Goal: Information Seeking & Learning: Learn about a topic

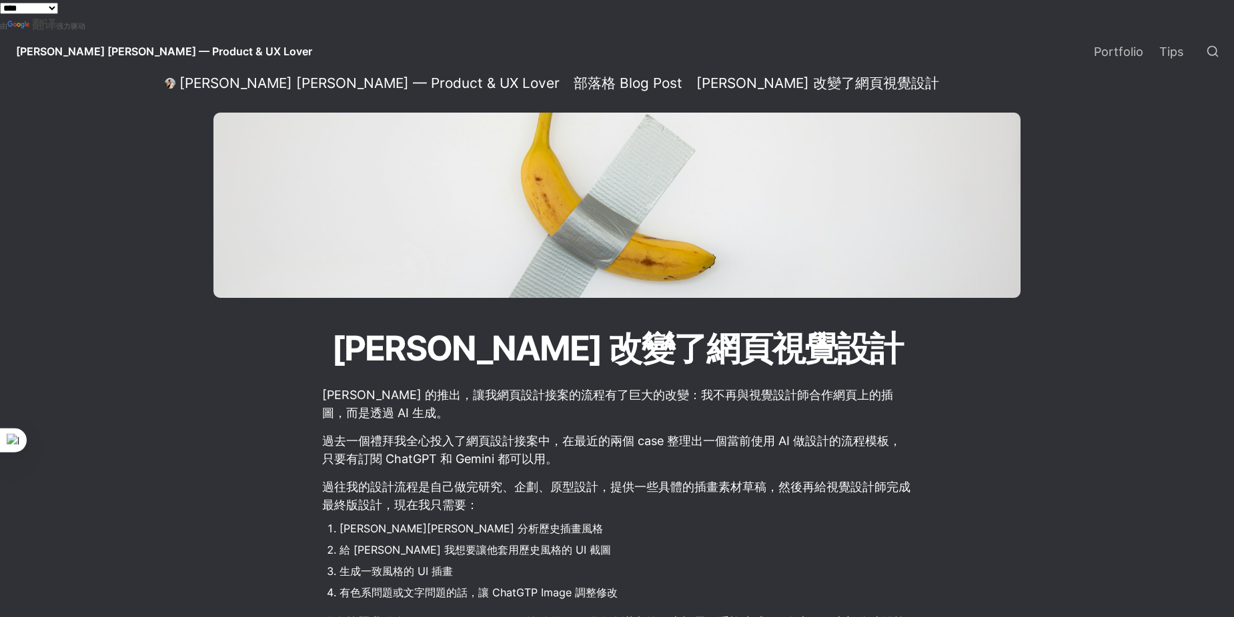
click at [58, 9] on select "**********" at bounding box center [29, 8] width 58 height 11
click at [262, 39] on div "[PERSON_NAME] [PERSON_NAME] — Product & UX Lover Portfolio Tips" at bounding box center [617, 51] width 1234 height 37
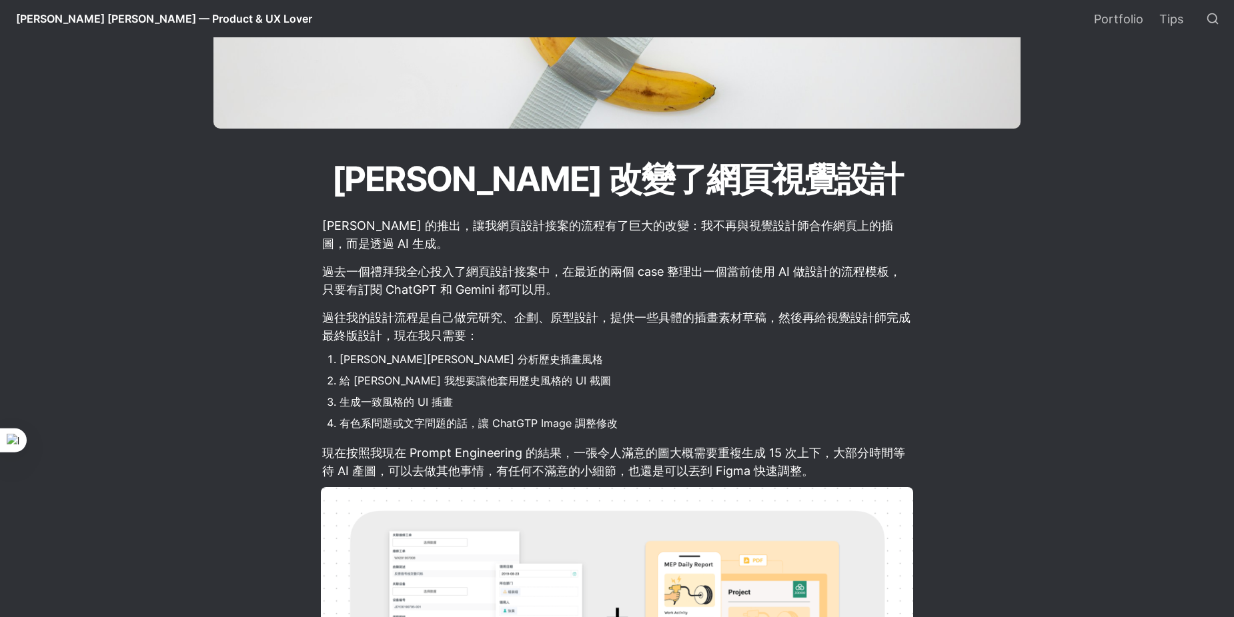
scroll to position [200, 0]
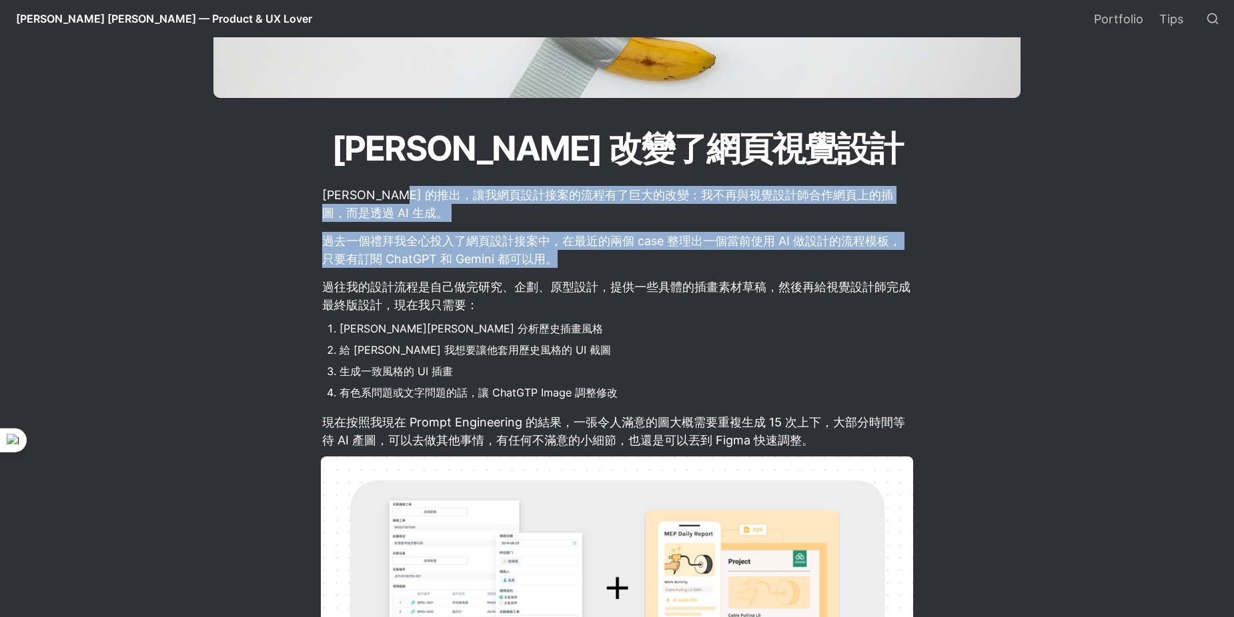
drag, startPoint x: 398, startPoint y: 199, endPoint x: 984, endPoint y: 257, distance: 588.9
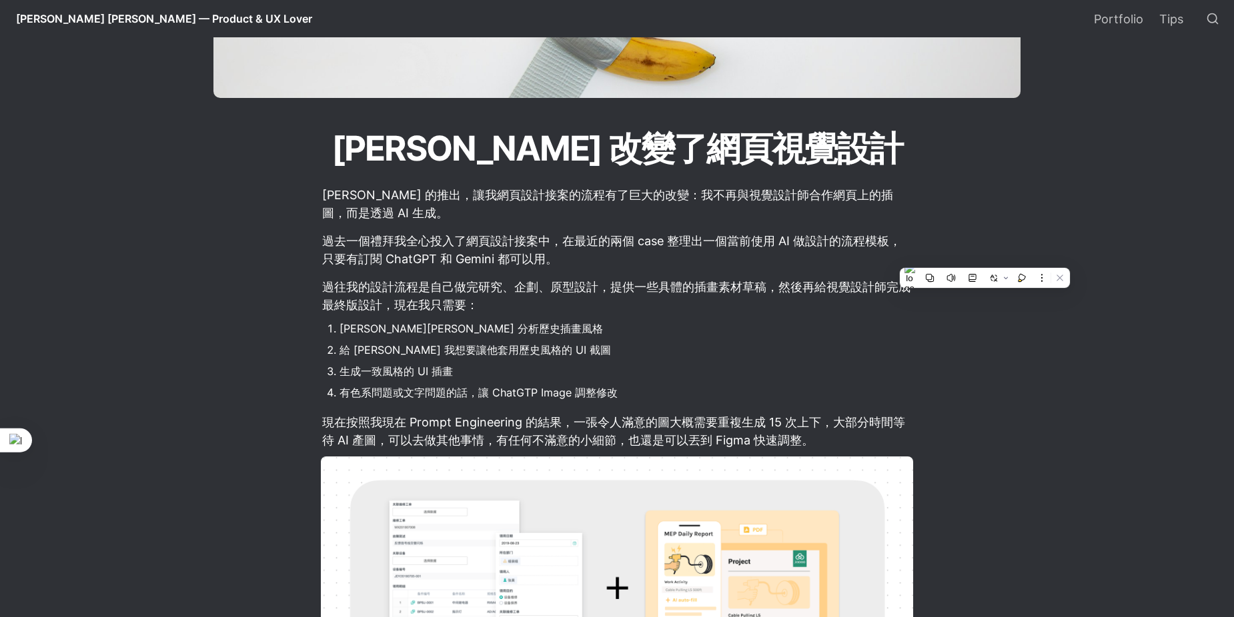
click at [359, 288] on p "過往我的設計流程是自己做完研究、企劃、原型設計，提供一些具體的插畫素材草稿，然後再給視覺設計師完成最終版設計，現在我只需要：" at bounding box center [617, 296] width 592 height 40
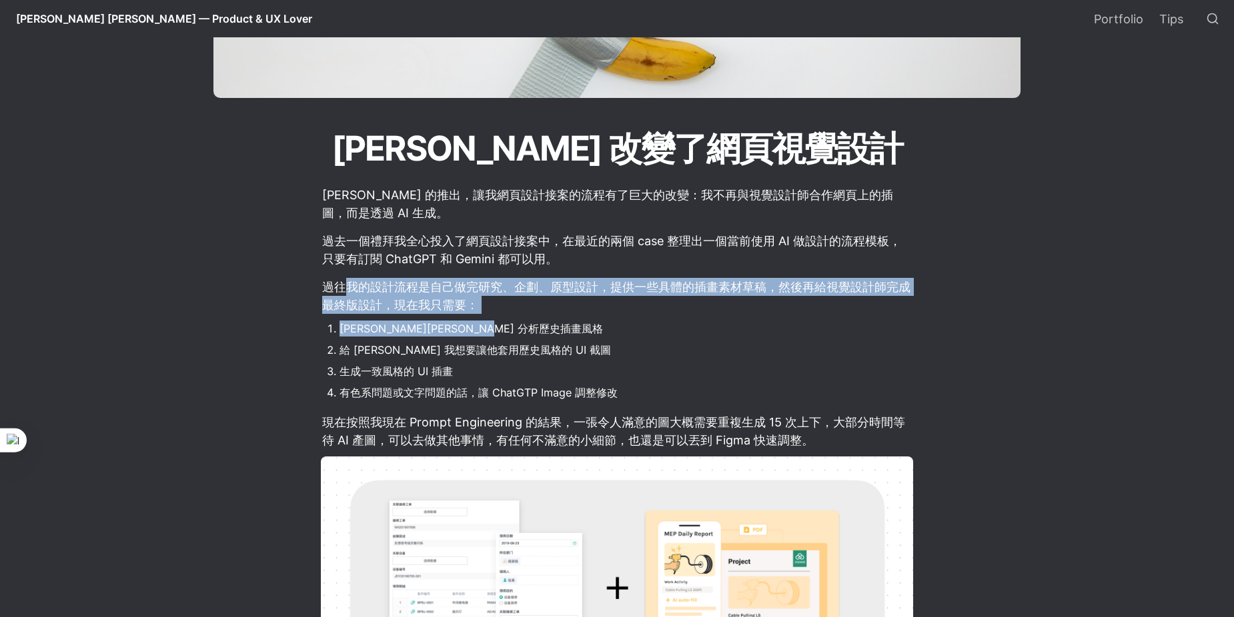
drag, startPoint x: 343, startPoint y: 291, endPoint x: 745, endPoint y: 335, distance: 404.4
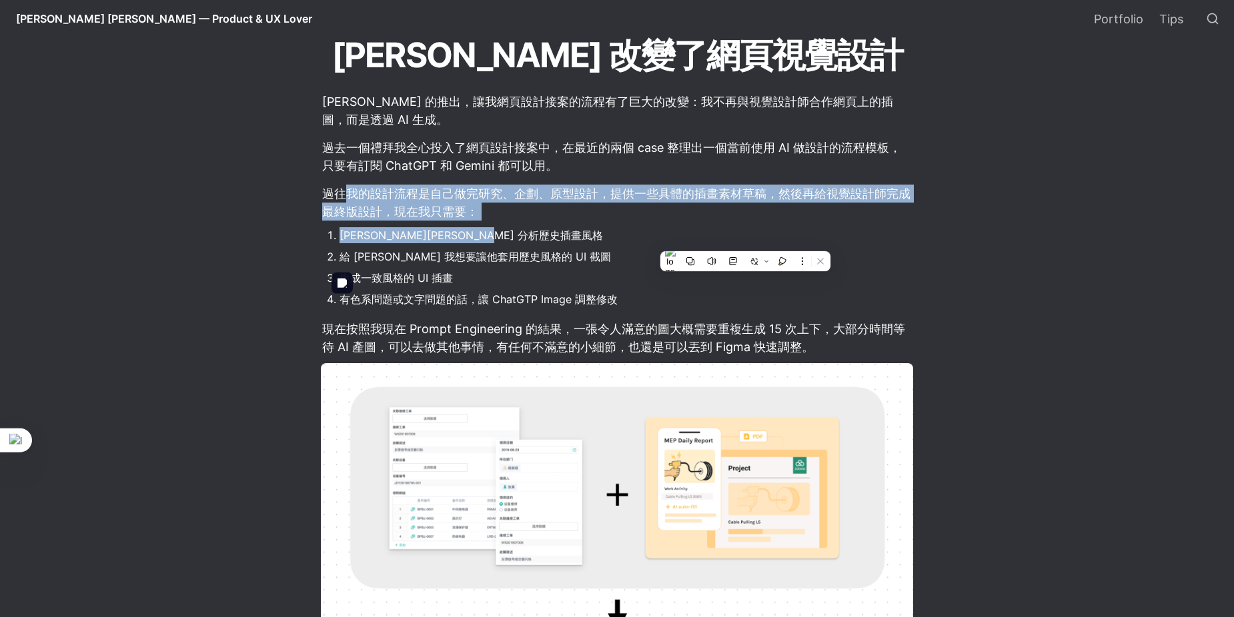
scroll to position [400, 0]
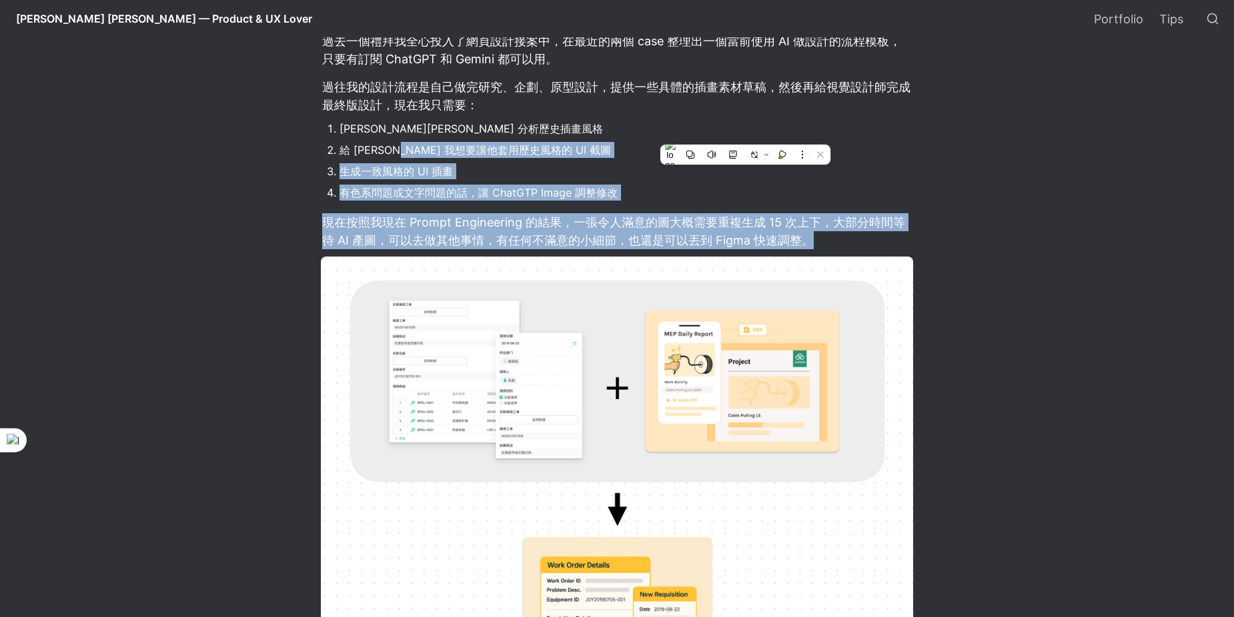
drag, startPoint x: 389, startPoint y: 156, endPoint x: 985, endPoint y: 242, distance: 602.3
click at [985, 242] on main "[PERSON_NAME] [PERSON_NAME] — Product & UX Lover / 部落格 Blog Post / [PERSON_NAME…" at bounding box center [616, 441] width 933 height 1542
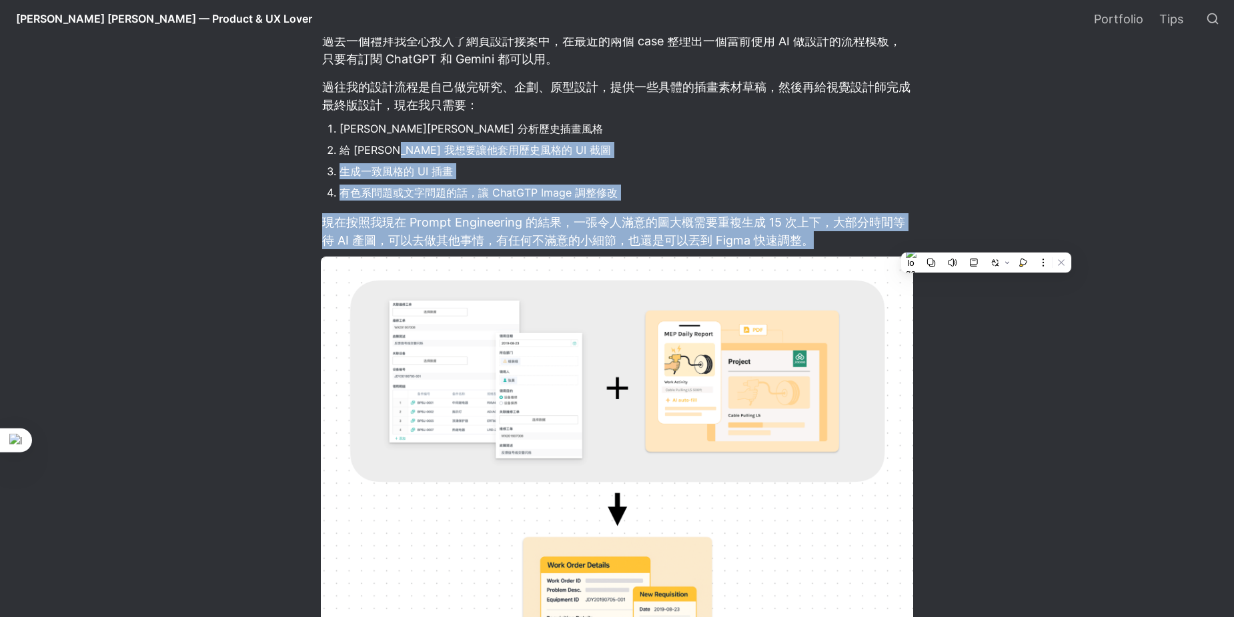
drag, startPoint x: 985, startPoint y: 242, endPoint x: 980, endPoint y: 315, distance: 72.9
click at [980, 315] on main "[PERSON_NAME] [PERSON_NAME] — Product & UX Lover / 部落格 Blog Post / [PERSON_NAME…" at bounding box center [616, 441] width 933 height 1542
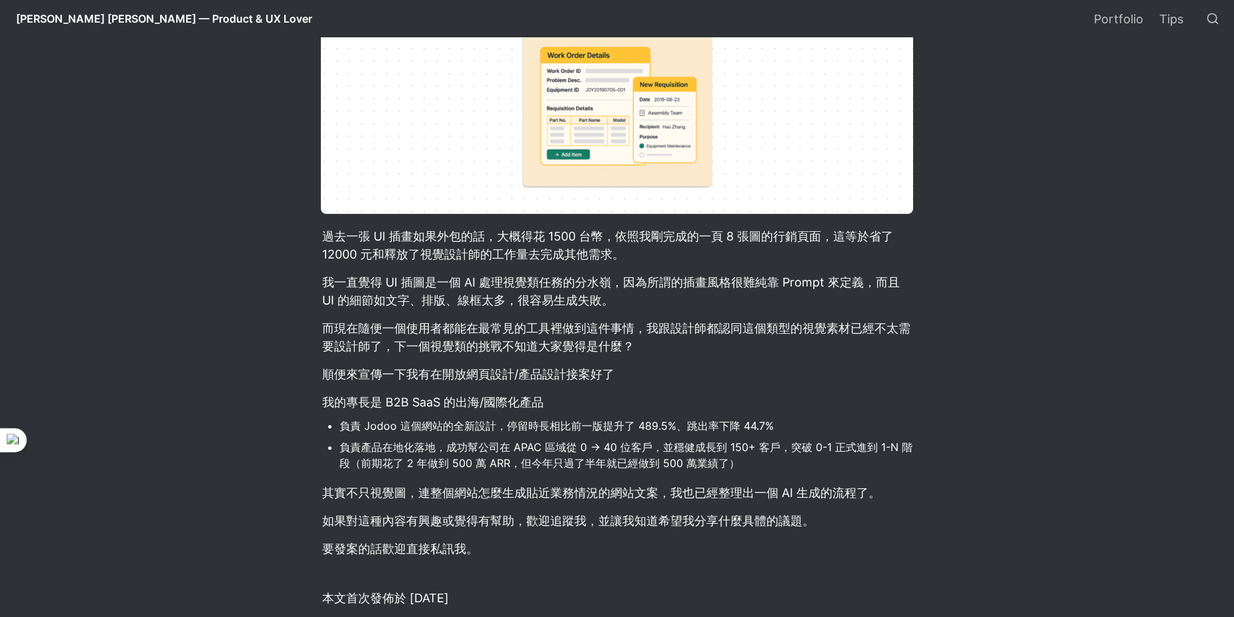
scroll to position [1000, 0]
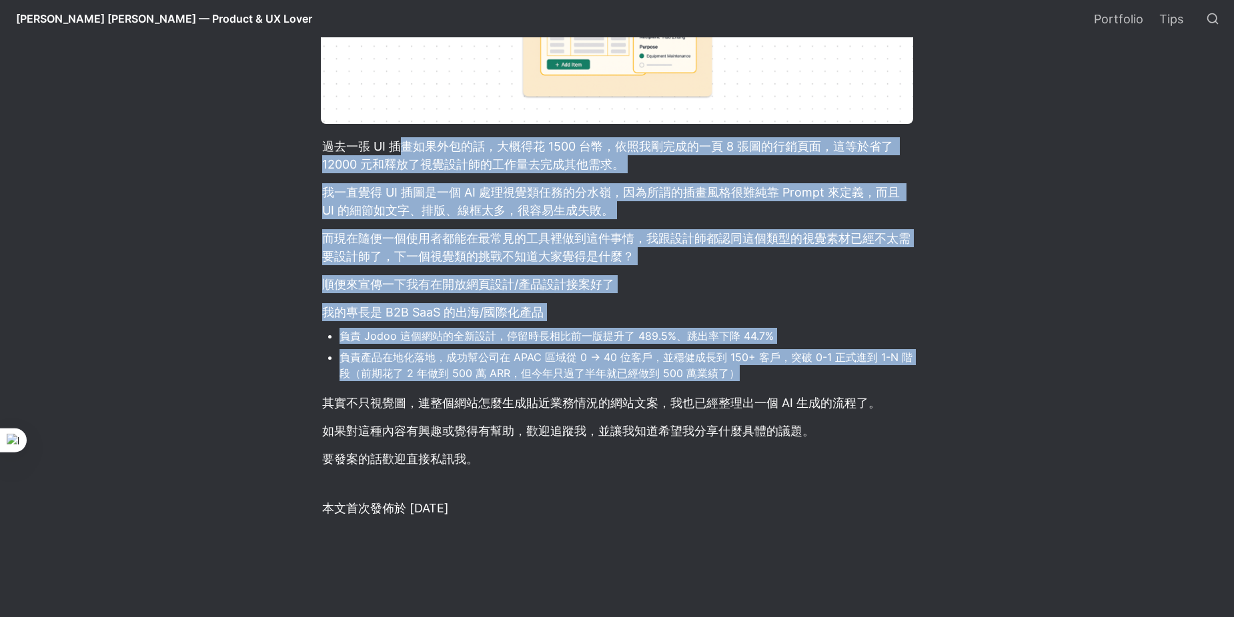
drag, startPoint x: 401, startPoint y: 145, endPoint x: 867, endPoint y: 378, distance: 521.5
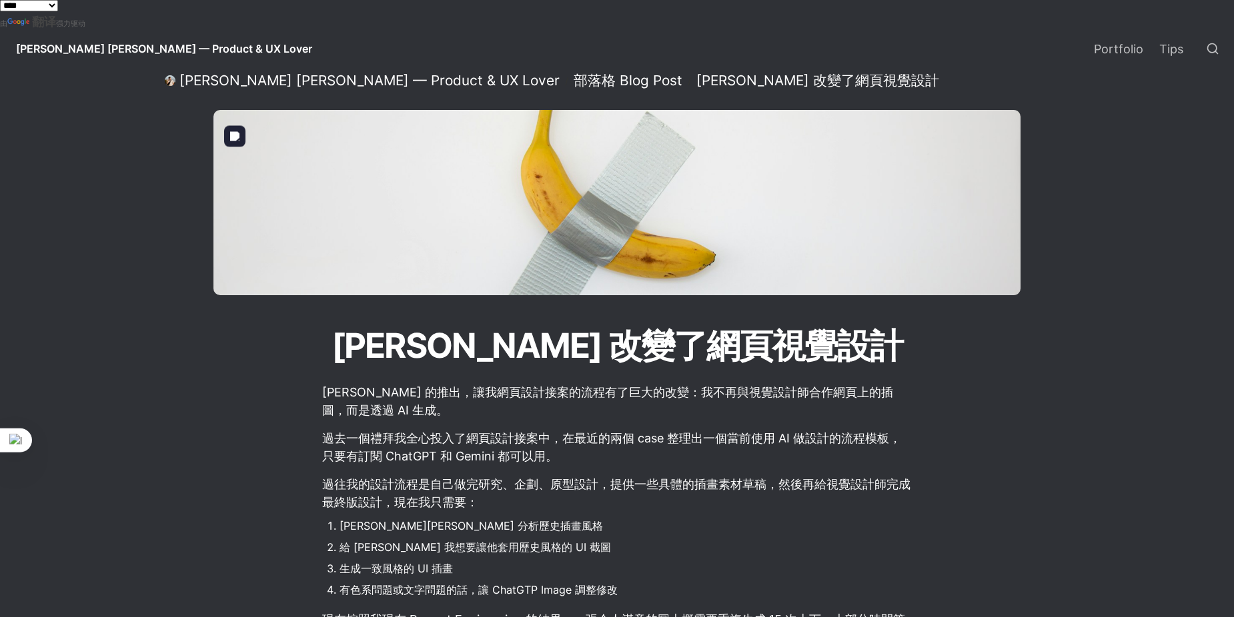
scroll to position [0, 0]
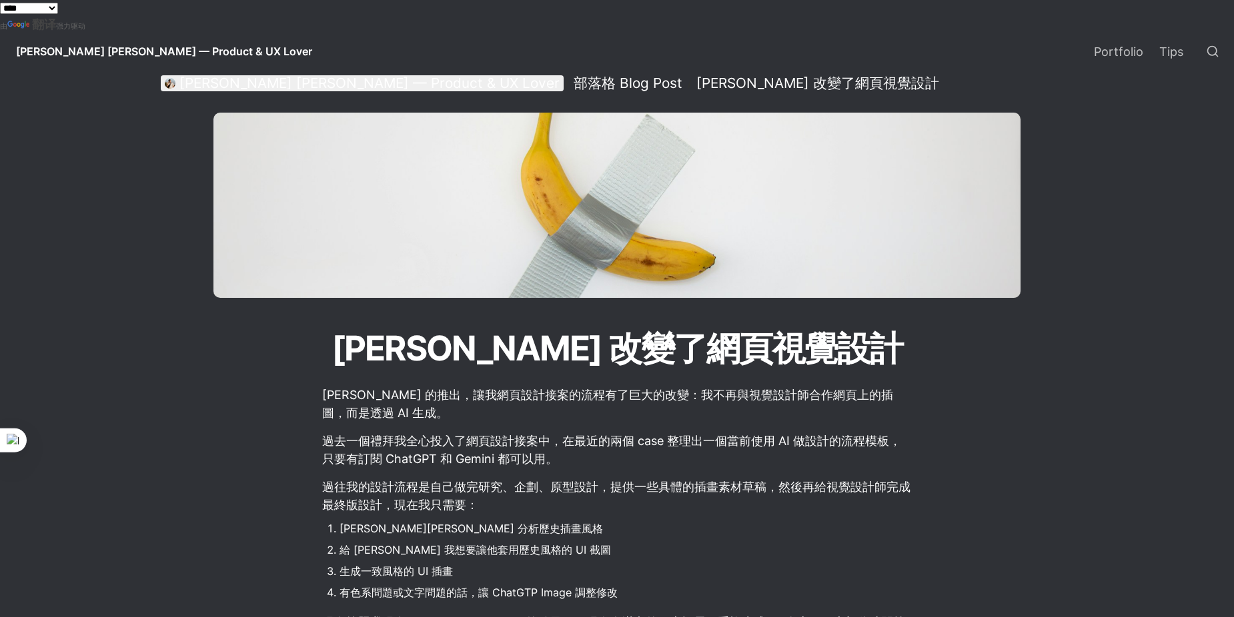
click at [357, 88] on div "[PERSON_NAME] [PERSON_NAME] — Product & UX Lover" at bounding box center [369, 83] width 380 height 17
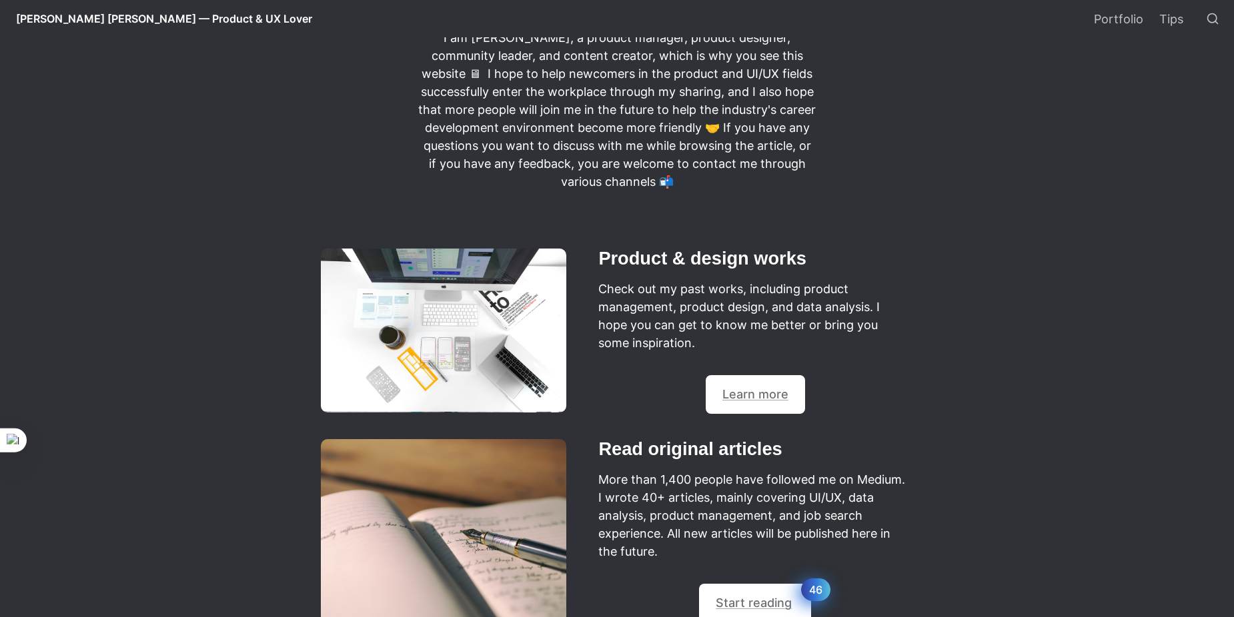
scroll to position [400, 0]
